Goal: Task Accomplishment & Management: Manage account settings

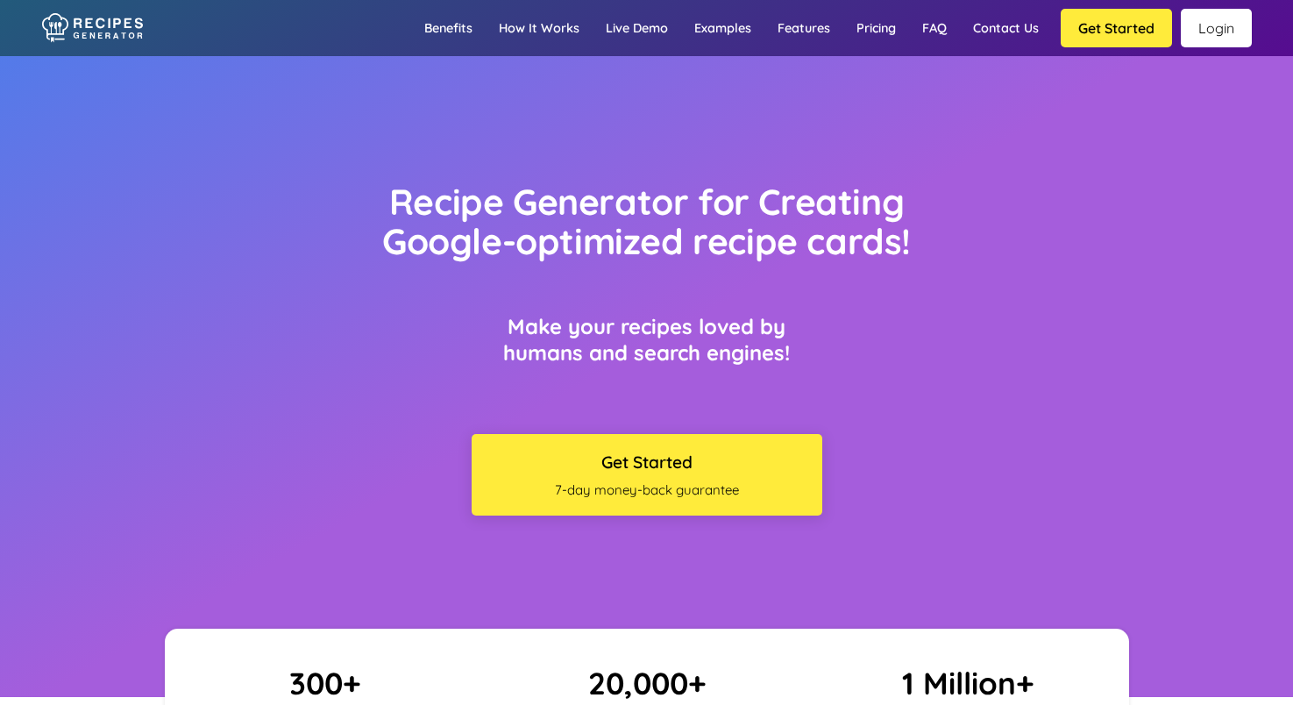
click at [1208, 36] on link "Login" at bounding box center [1216, 28] width 71 height 39
